Goal: Transaction & Acquisition: Purchase product/service

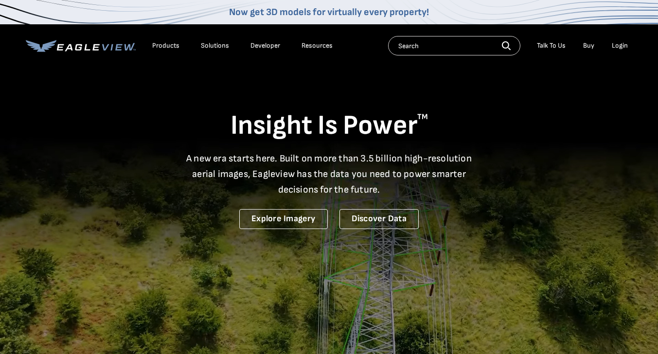
click at [626, 47] on div "Login" at bounding box center [620, 45] width 16 height 9
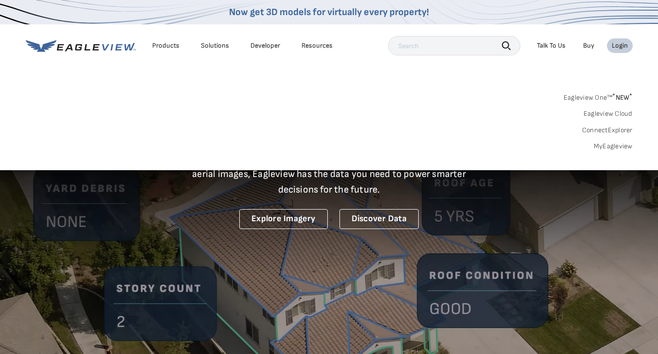
click at [616, 143] on link "MyEagleview" at bounding box center [613, 146] width 39 height 9
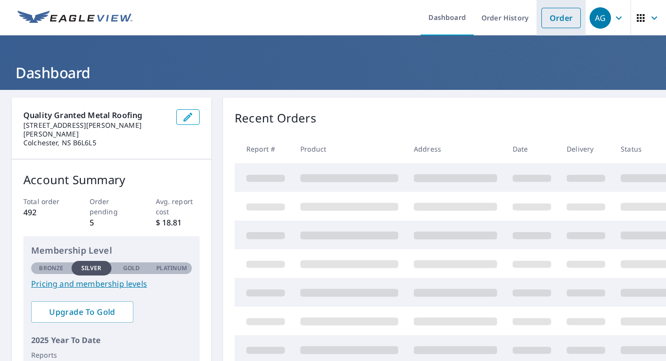
click at [556, 15] on link "Order" at bounding box center [560, 18] width 39 height 20
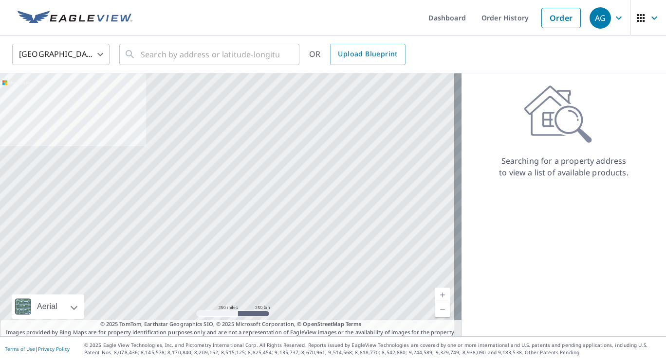
click at [87, 57] on body "AG AG Dashboard Order History Order AG United States US ​ ​ OR Upload Blueprint…" at bounding box center [333, 180] width 666 height 361
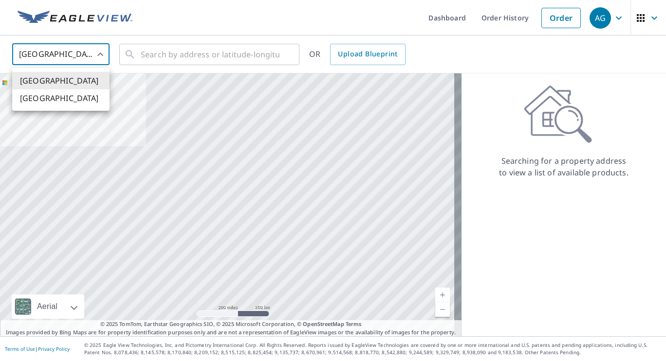
click at [44, 99] on li "[GEOGRAPHIC_DATA]" at bounding box center [60, 99] width 97 height 18
type input "CA"
click at [149, 50] on input "text" at bounding box center [210, 54] width 139 height 27
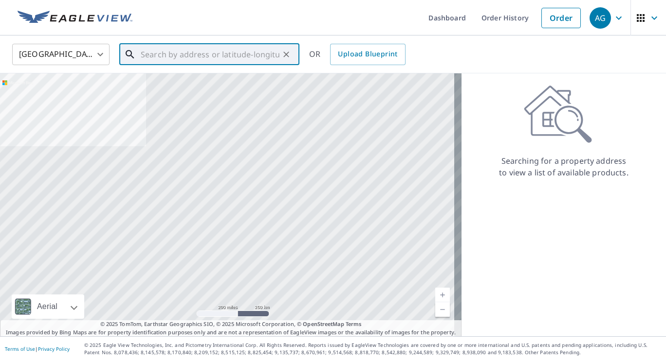
paste input "[STREET_ADDRESS][PERSON_NAME]"
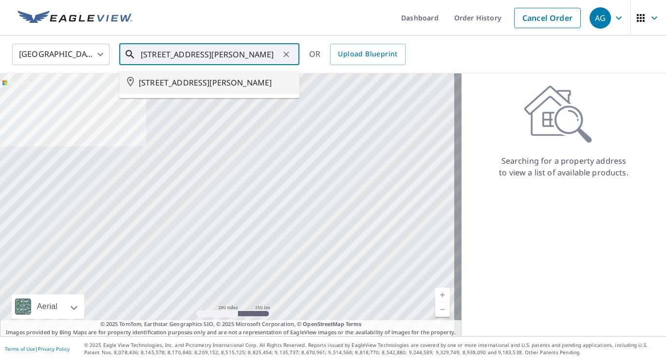
drag, startPoint x: 152, startPoint y: 58, endPoint x: 104, endPoint y: 58, distance: 48.2
click at [104, 58] on div "[GEOGRAPHIC_DATA] [GEOGRAPHIC_DATA] ​ [STREET_ADDRESS][PERSON_NAME] ​ [STREET_A…" at bounding box center [329, 54] width 649 height 23
drag, startPoint x: 231, startPoint y: 55, endPoint x: 303, endPoint y: 51, distance: 71.7
click at [303, 51] on div "[GEOGRAPHIC_DATA] [GEOGRAPHIC_DATA] ​ [STREET_ADDRESS][PERSON_NAME] ​ [STREET_A…" at bounding box center [329, 54] width 649 height 23
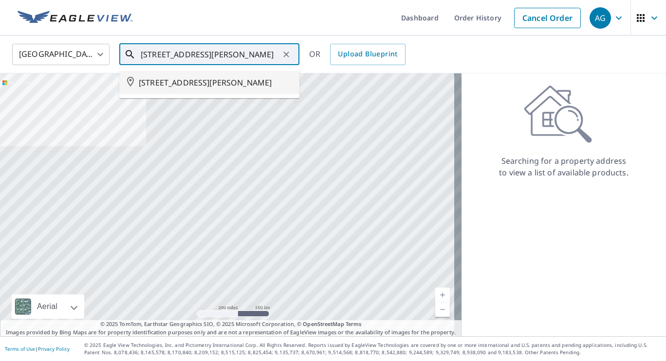
click at [218, 57] on input "[STREET_ADDRESS][PERSON_NAME]" at bounding box center [210, 54] width 139 height 27
click at [212, 84] on span "[STREET_ADDRESS][PERSON_NAME]" at bounding box center [215, 83] width 153 height 12
type input "[STREET_ADDRESS][PERSON_NAME]"
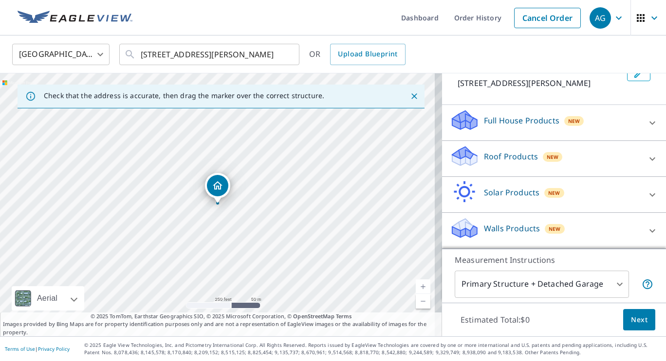
scroll to position [81, 0]
click at [646, 162] on icon at bounding box center [652, 159] width 12 height 12
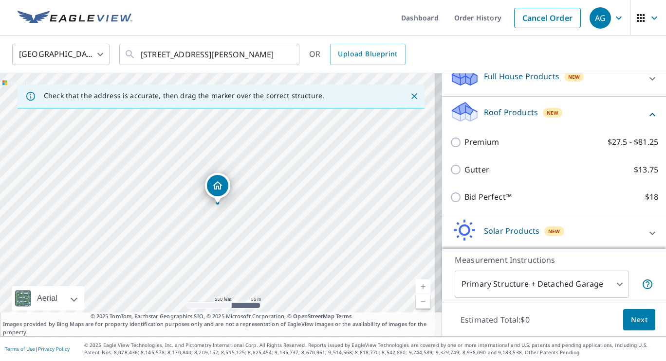
scroll to position [129, 0]
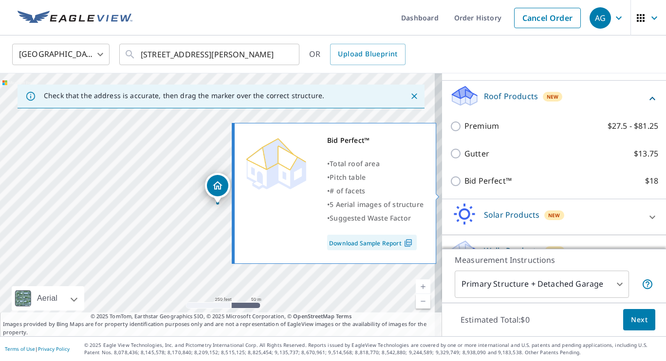
click at [450, 187] on input "Bid Perfect™ $18" at bounding box center [457, 182] width 15 height 12
checkbox input "true"
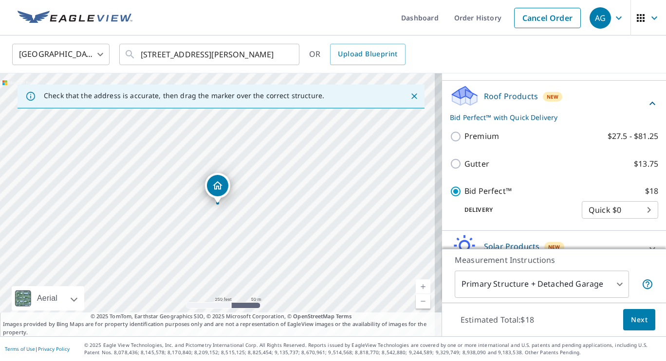
click at [630, 326] on button "Next" at bounding box center [639, 320] width 32 height 22
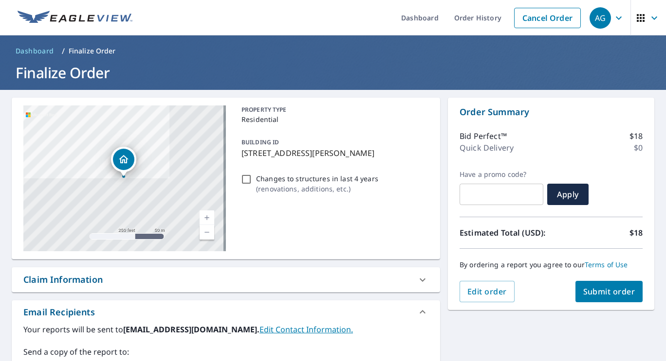
click at [586, 295] on span "Submit order" at bounding box center [609, 292] width 52 height 11
